Goal: Task Accomplishment & Management: Complete application form

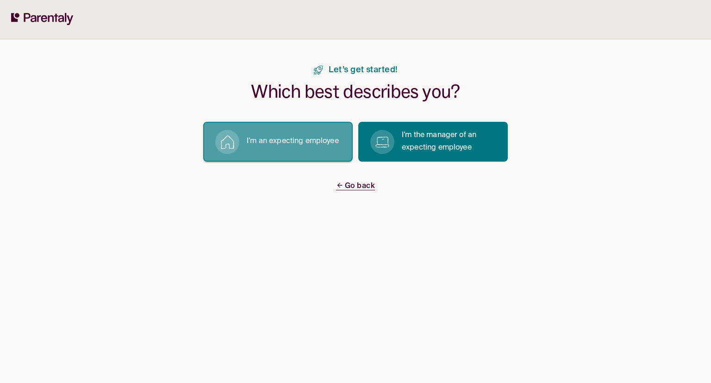
click at [294, 149] on button "I’m an expecting employee" at bounding box center [278, 142] width 150 height 40
